Goal: Transaction & Acquisition: Purchase product/service

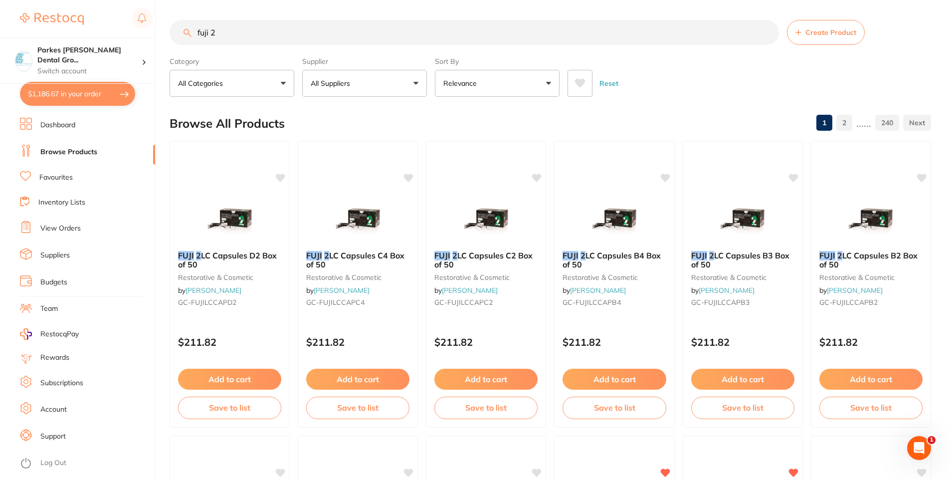
type input "fuji 2"
click at [360, 87] on button "All Suppliers" at bounding box center [364, 83] width 125 height 27
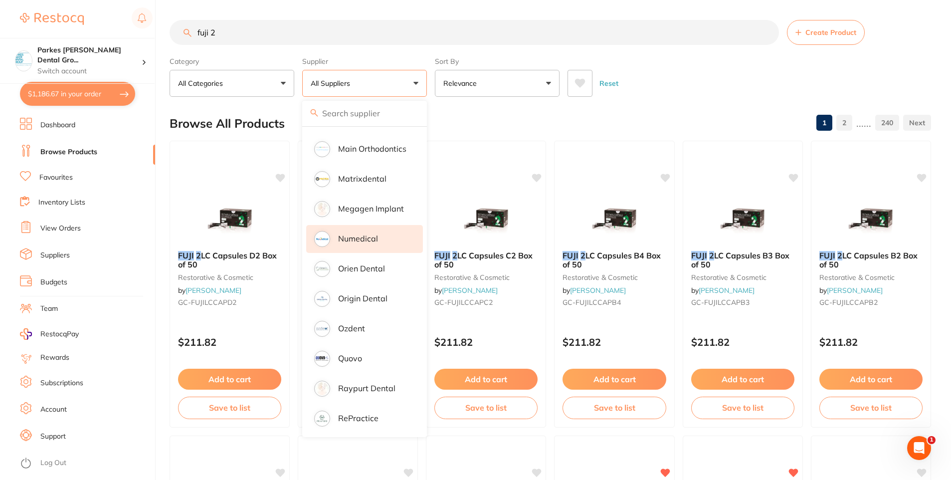
scroll to position [786, 0]
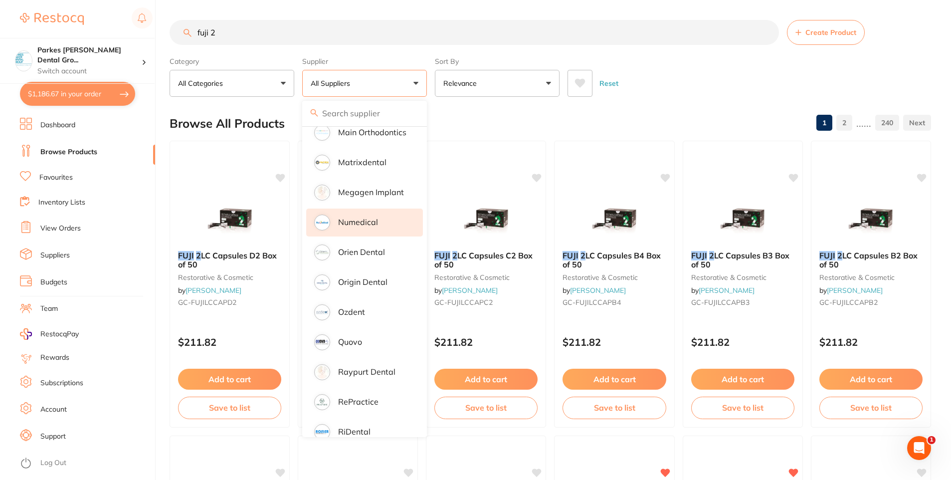
click at [355, 277] on p "Origin Dental" at bounding box center [362, 281] width 49 height 9
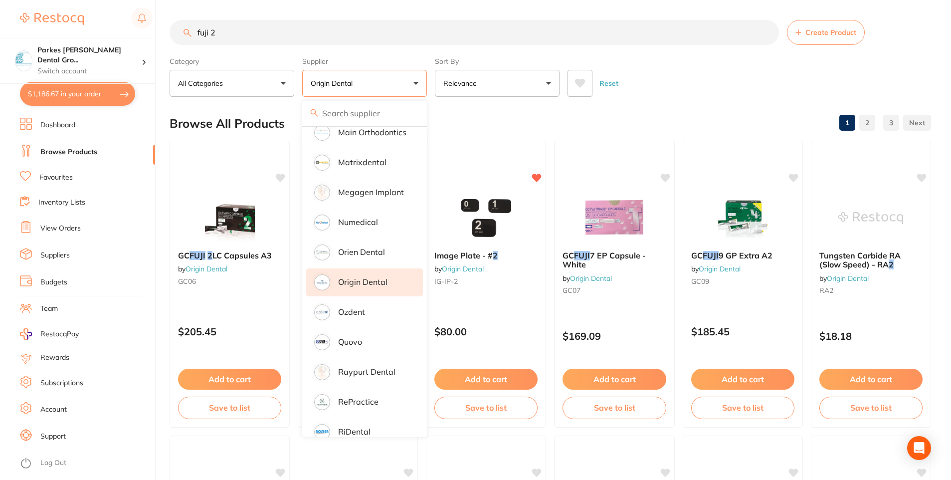
click at [689, 90] on div "Reset" at bounding box center [746, 79] width 356 height 35
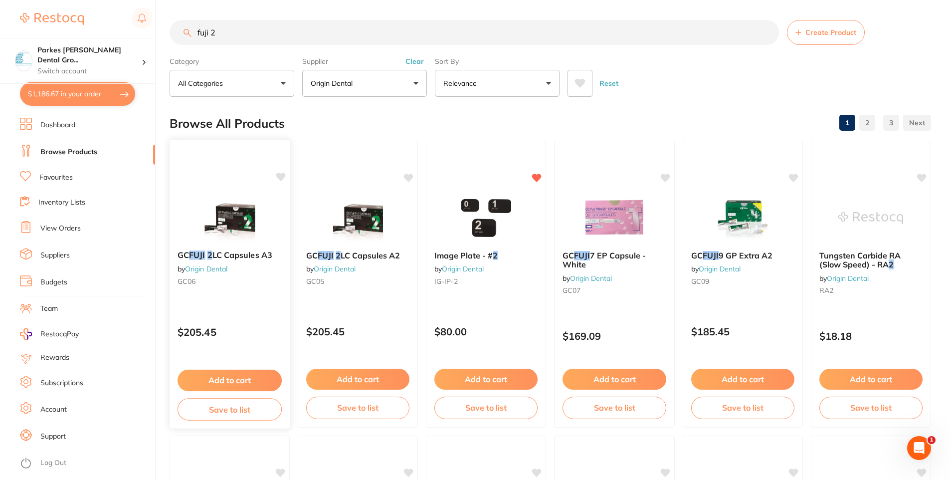
scroll to position [0, 0]
click at [380, 377] on button "Add to cart" at bounding box center [358, 380] width 104 height 21
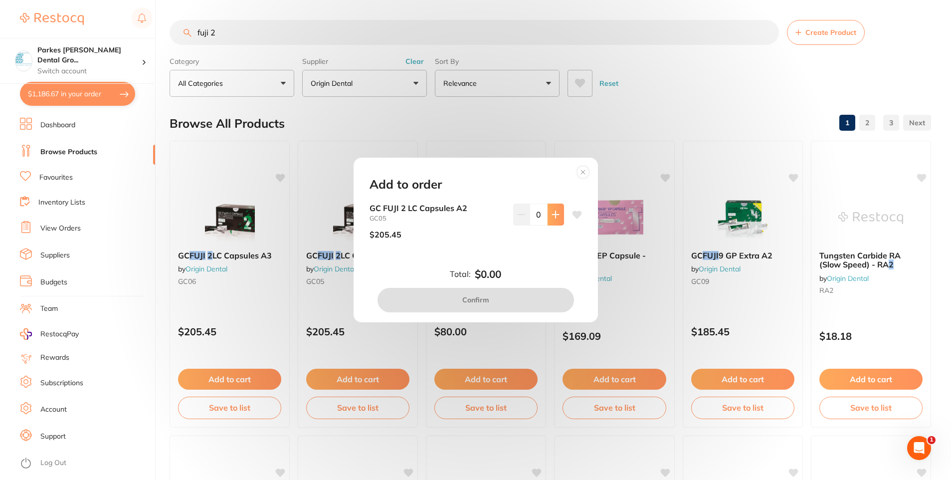
click at [548, 215] on button at bounding box center [556, 214] width 16 height 22
type input "1"
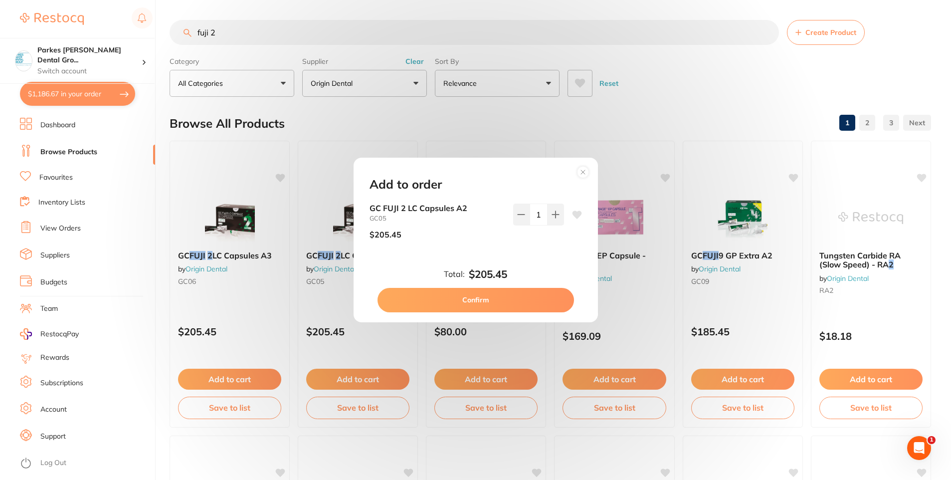
click at [512, 292] on button "Confirm" at bounding box center [476, 300] width 196 height 24
checkbox input "false"
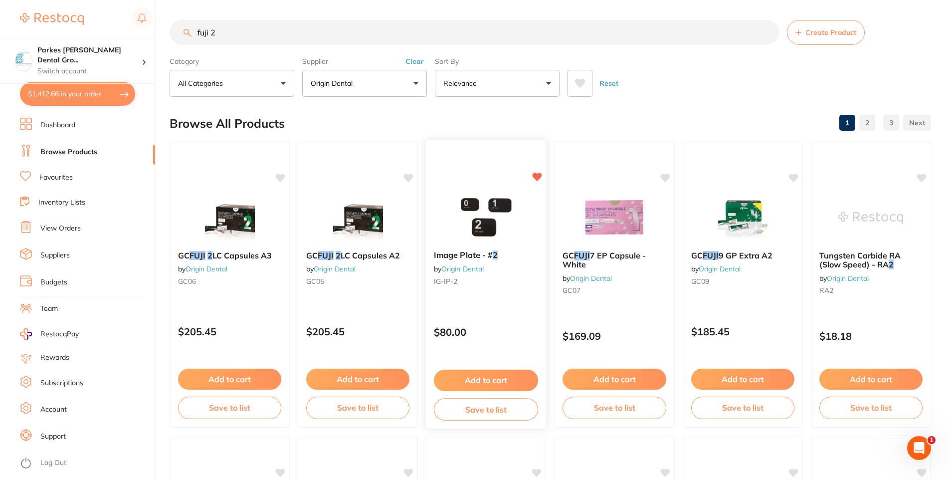
click at [469, 233] on img at bounding box center [485, 217] width 65 height 50
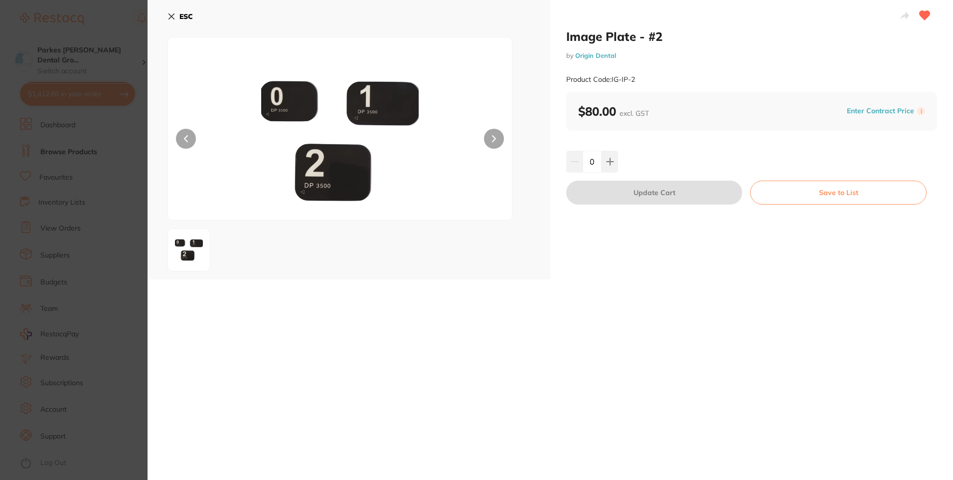
click at [183, 18] on b "ESC" at bounding box center [186, 16] width 13 height 9
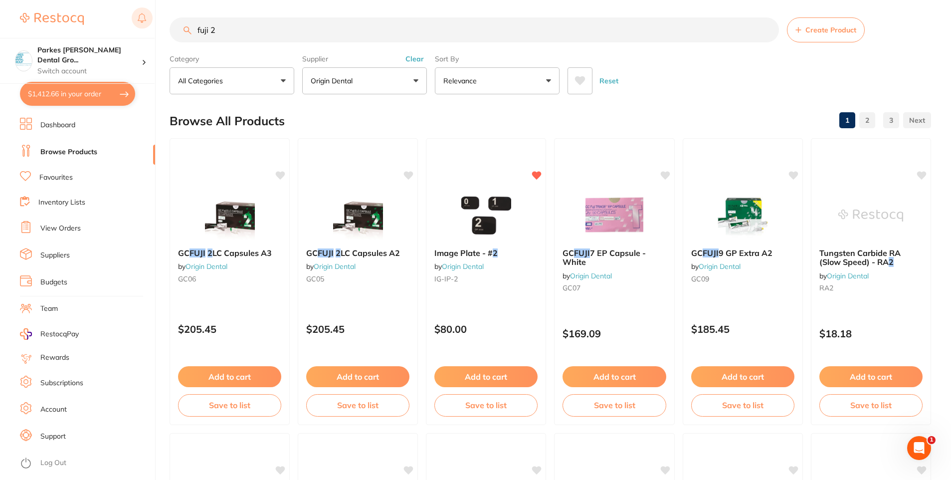
drag, startPoint x: 263, startPoint y: 14, endPoint x: 140, endPoint y: 9, distance: 122.8
click at [140, 9] on div "$1,412.66 Parkes [PERSON_NAME] Dental Gro... Switch account Parkes [PERSON_NAME…" at bounding box center [475, 238] width 951 height 480
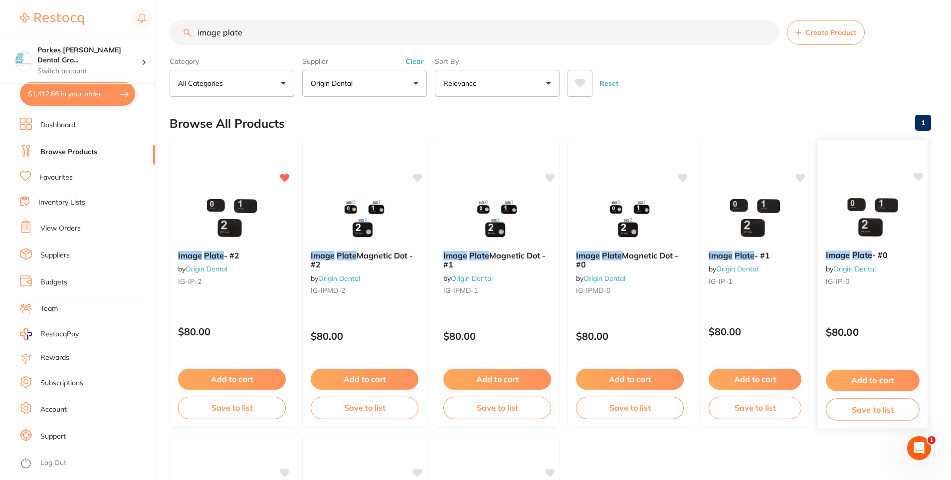
type input "image plate"
click at [870, 383] on button "Add to cart" at bounding box center [873, 380] width 94 height 21
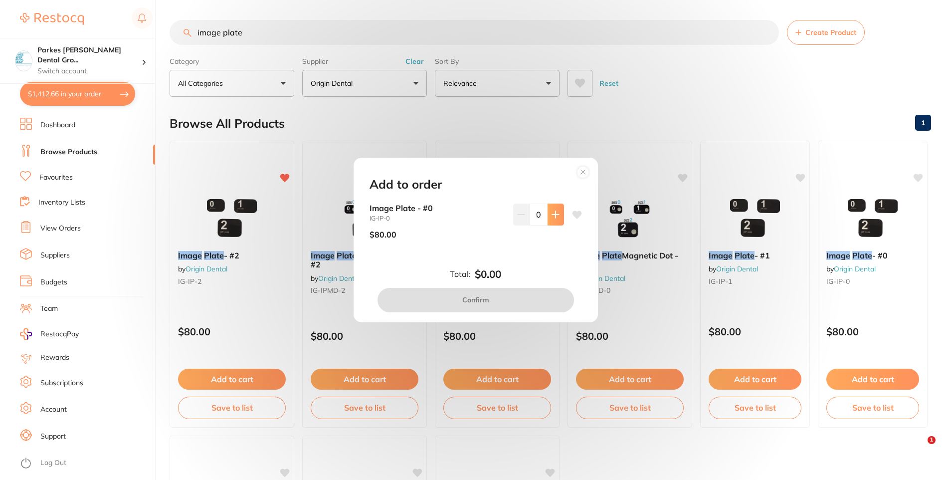
click at [548, 213] on button at bounding box center [556, 214] width 16 height 22
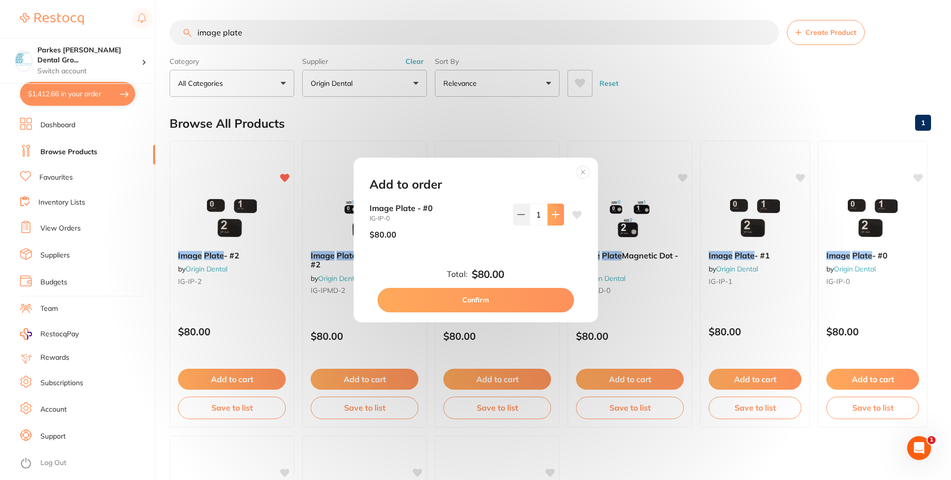
click at [552, 214] on icon at bounding box center [556, 214] width 8 height 8
type input "2"
click at [512, 304] on button "Confirm" at bounding box center [476, 300] width 196 height 24
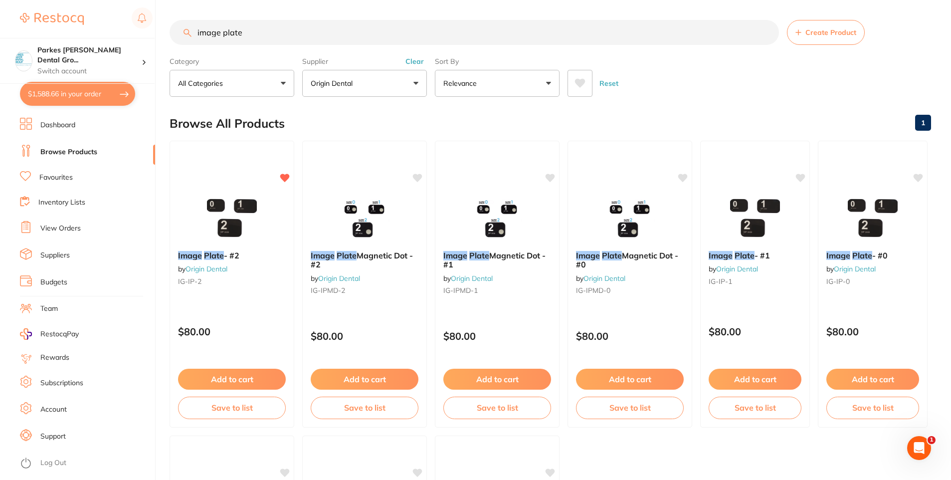
drag, startPoint x: 314, startPoint y: 32, endPoint x: 150, endPoint y: 32, distance: 164.1
click at [150, 32] on div "$1,588.66 Parkes [PERSON_NAME] Dental Gro... Switch account Parkes [PERSON_NAME…" at bounding box center [475, 240] width 951 height 480
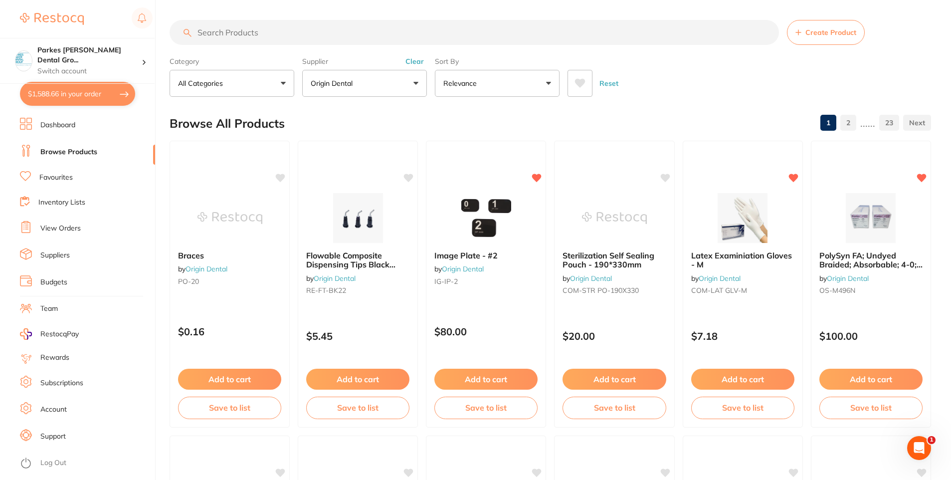
click at [70, 98] on button "$1,588.66 in your order" at bounding box center [77, 94] width 115 height 24
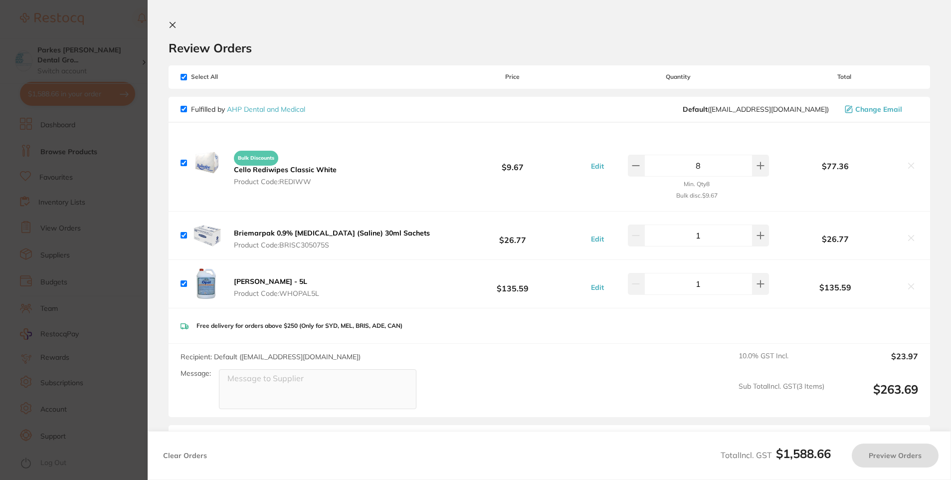
checkbox input "true"
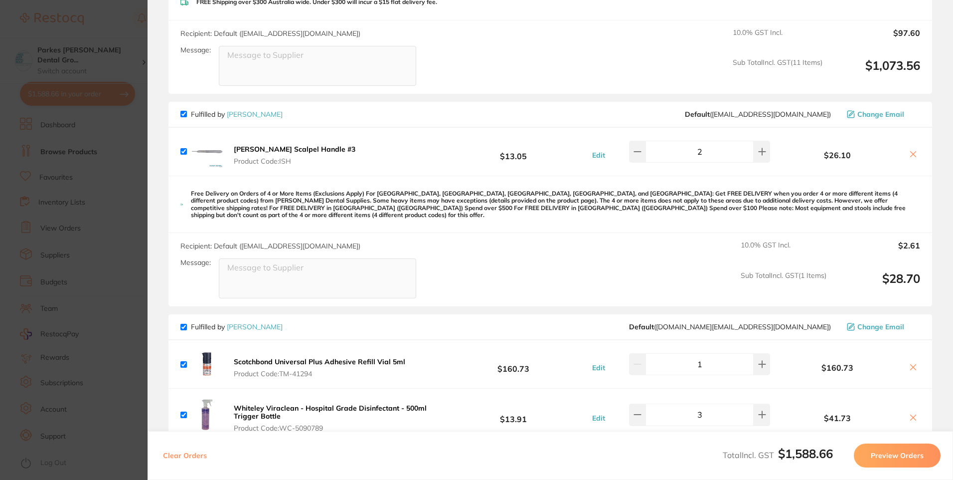
scroll to position [997, 0]
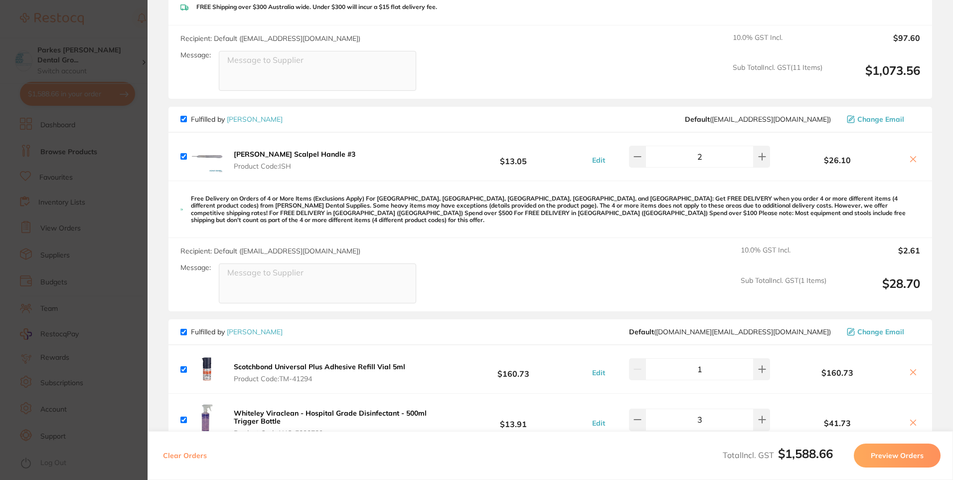
click at [140, 50] on section "Update RRP Set your pre negotiated price for this item. Item Agreed RRP (excl. …" at bounding box center [476, 240] width 953 height 480
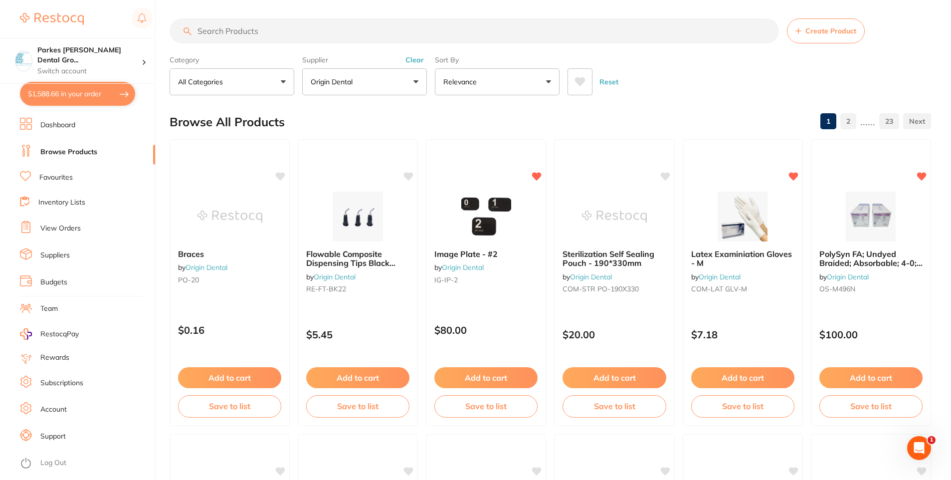
click at [300, 28] on input "search" at bounding box center [474, 30] width 609 height 25
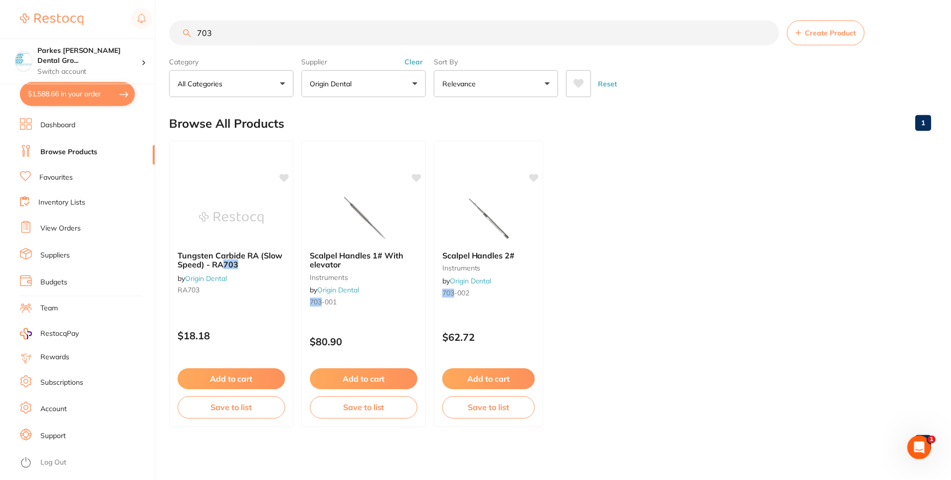
scroll to position [0, 0]
drag, startPoint x: 291, startPoint y: 28, endPoint x: 101, endPoint y: 3, distance: 192.1
click at [112, 5] on div "$1,588.66 Parkes [PERSON_NAME] Dental Gro... Switch account Parkes [PERSON_NAME…" at bounding box center [476, 240] width 953 height 480
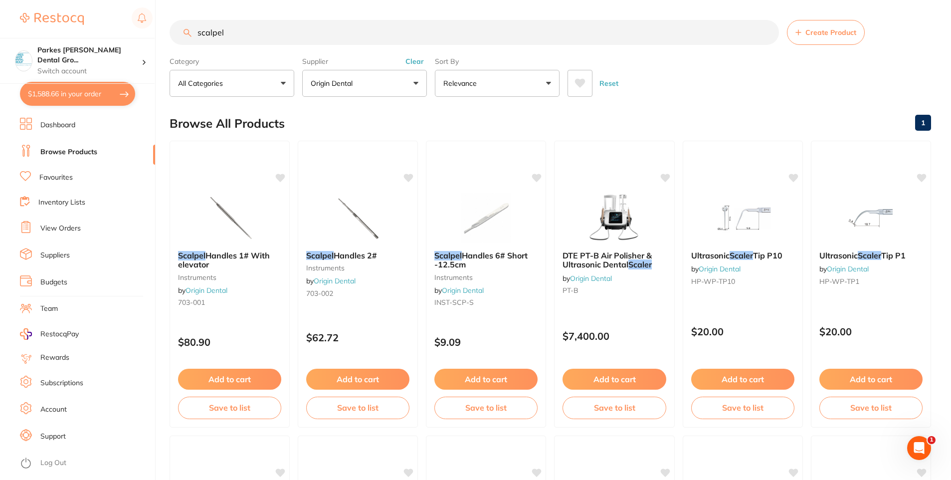
type input "scalpel"
click at [481, 227] on img at bounding box center [485, 217] width 65 height 50
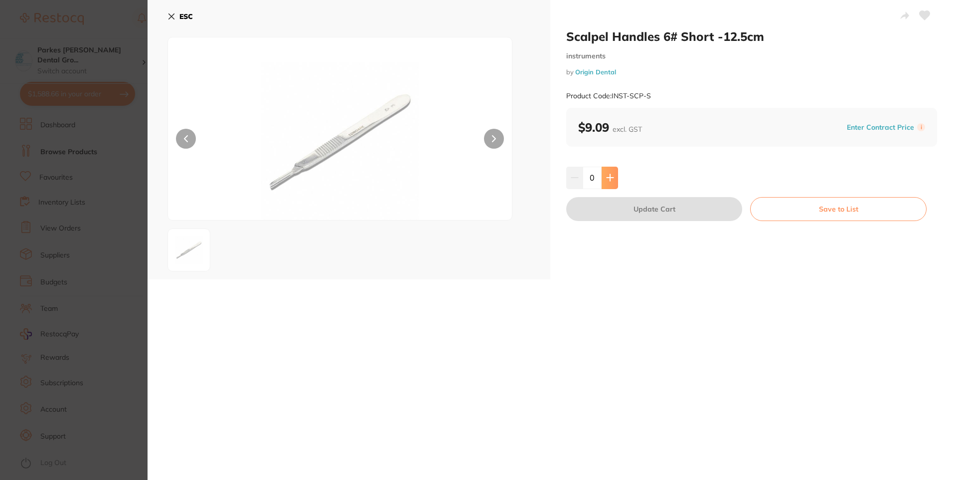
click at [615, 176] on button at bounding box center [610, 178] width 16 height 22
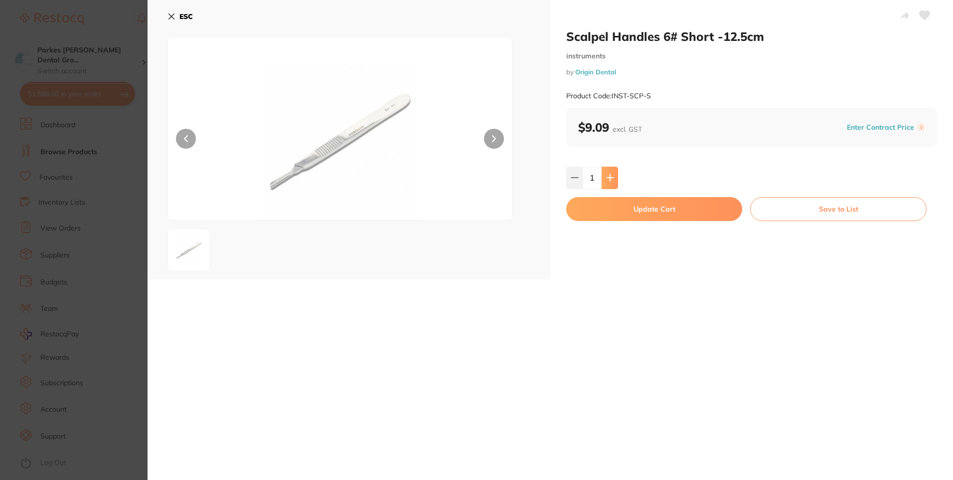
click at [615, 176] on button at bounding box center [610, 178] width 16 height 22
click at [613, 182] on button at bounding box center [610, 178] width 16 height 22
type input "3"
click at [623, 219] on button "Update Cart" at bounding box center [655, 209] width 176 height 24
checkbox input "false"
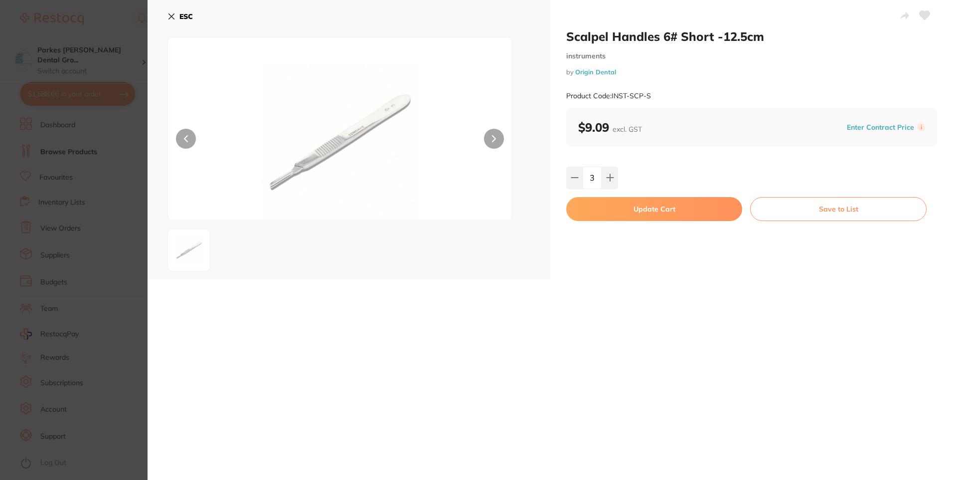
checkbox input "false"
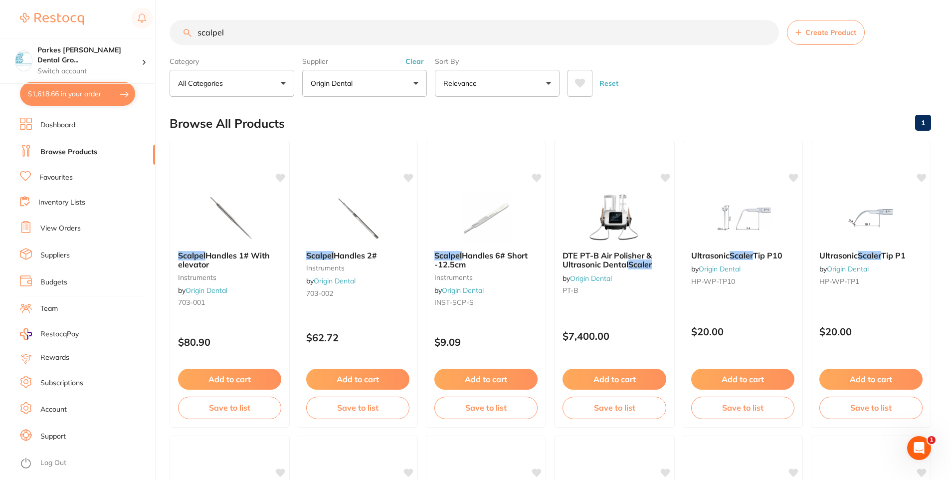
click at [69, 91] on button "$1,618.66 in your order" at bounding box center [77, 94] width 115 height 24
checkbox input "true"
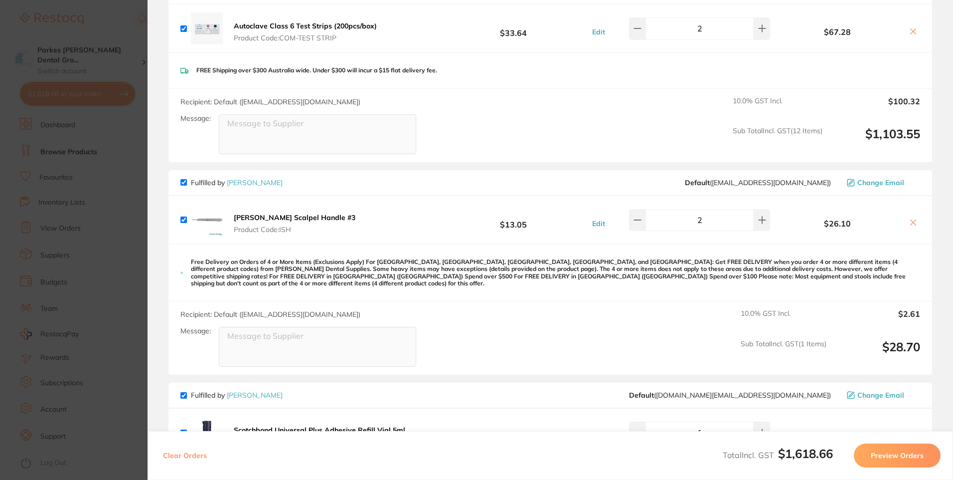
scroll to position [896, 0]
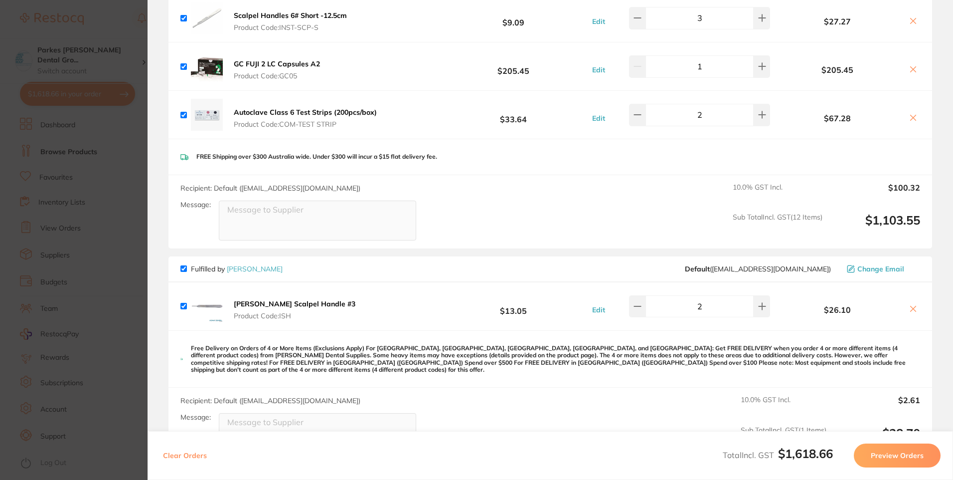
click at [916, 309] on button at bounding box center [914, 309] width 14 height 10
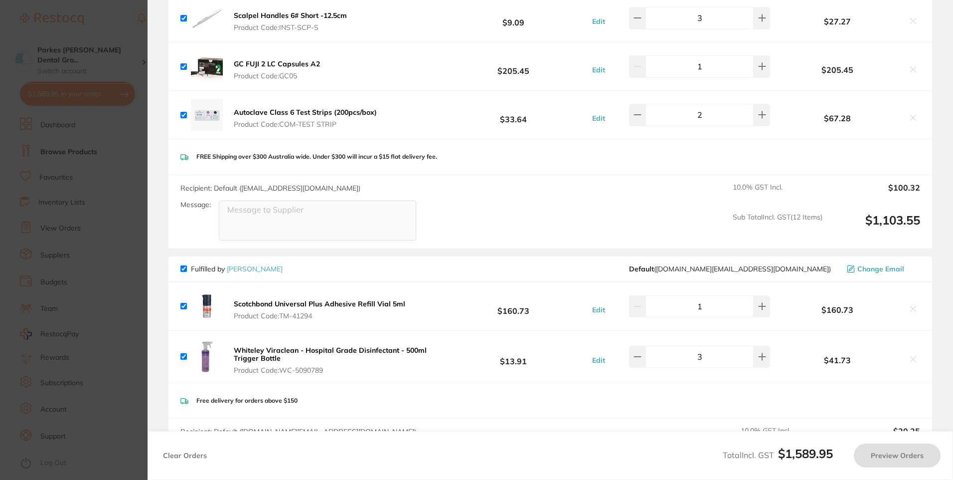
checkbox input "true"
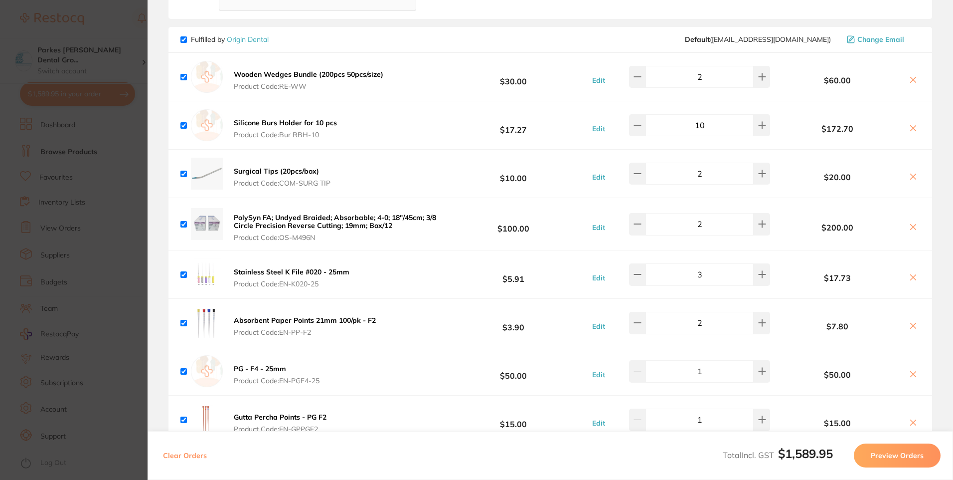
scroll to position [397, 0]
